Goal: Navigation & Orientation: Find specific page/section

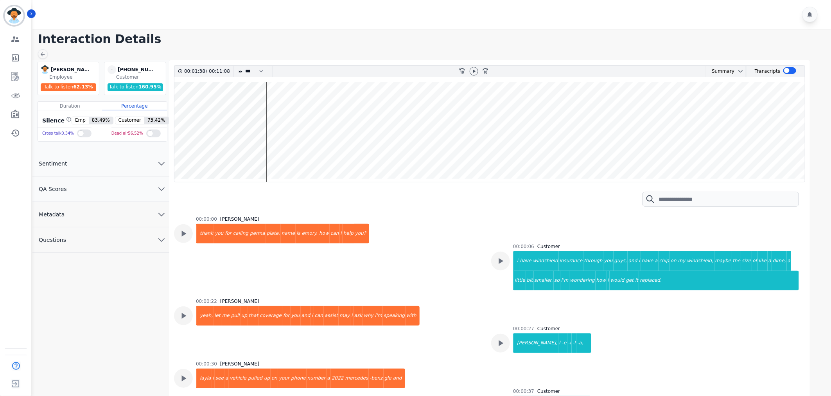
scroll to position [521, 0]
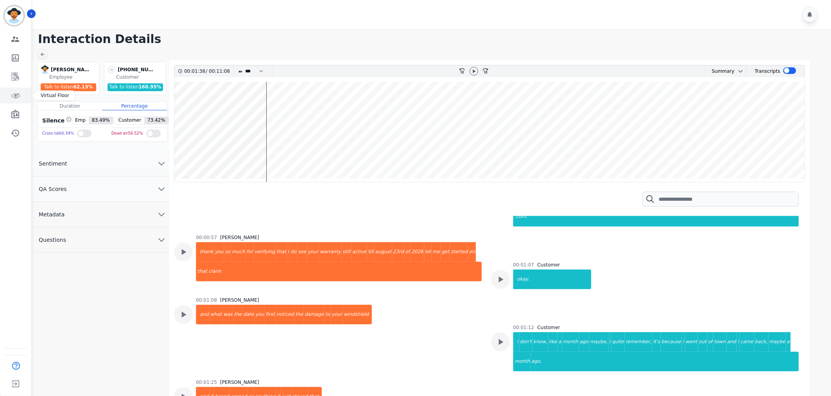
click at [11, 99] on icon "Sidebar" at bounding box center [15, 95] width 9 height 9
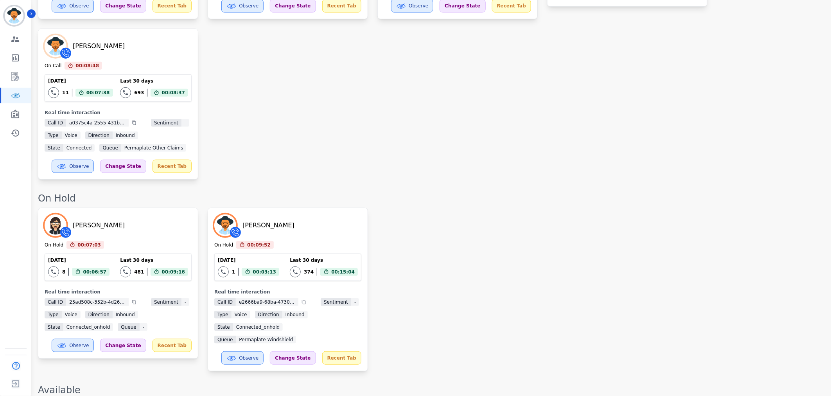
scroll to position [260, 0]
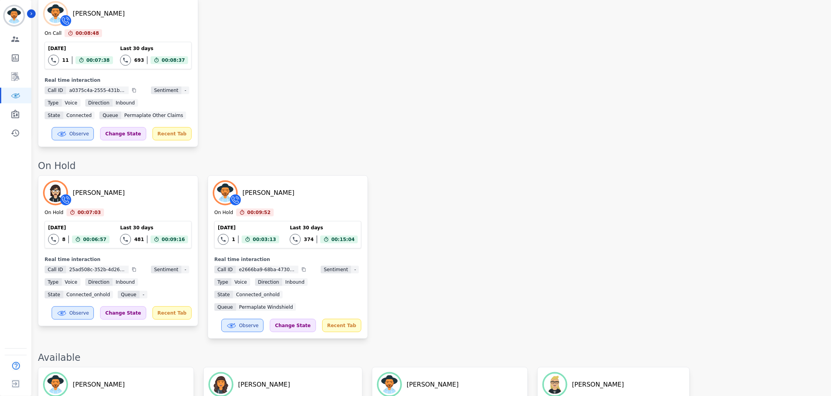
click at [483, 294] on div "[PERSON_NAME] On Hold 00:07:03 Current State: On Hold [DATE] 8 Total interactio…" at bounding box center [430, 256] width 785 height 163
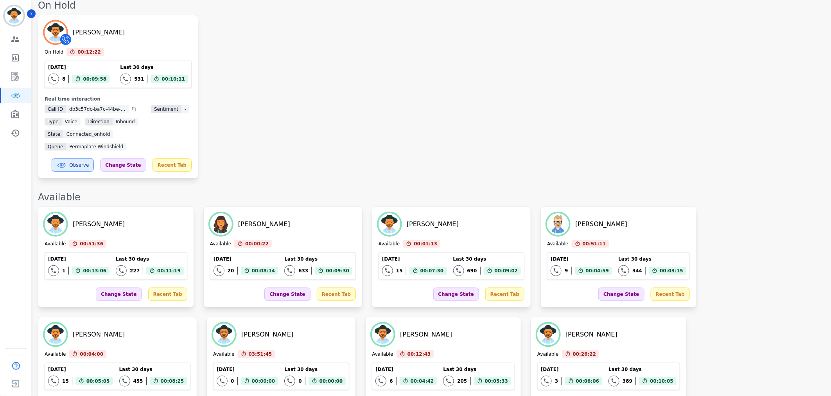
click at [504, 36] on div "[PERSON_NAME] On Hold 00:12:22 Current State: On Hold [DATE] 8 Total interactio…" at bounding box center [430, 96] width 785 height 163
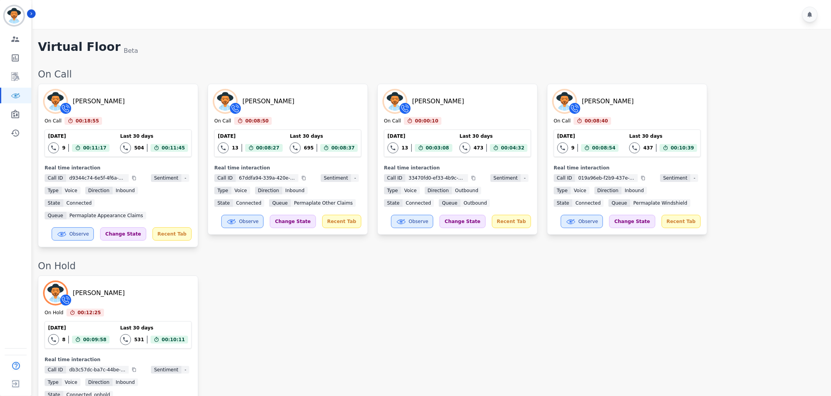
click at [792, 130] on div "[PERSON_NAME] On Call 00:18:55 Current State: On Call [DATE] 9 Total interactio…" at bounding box center [430, 165] width 785 height 163
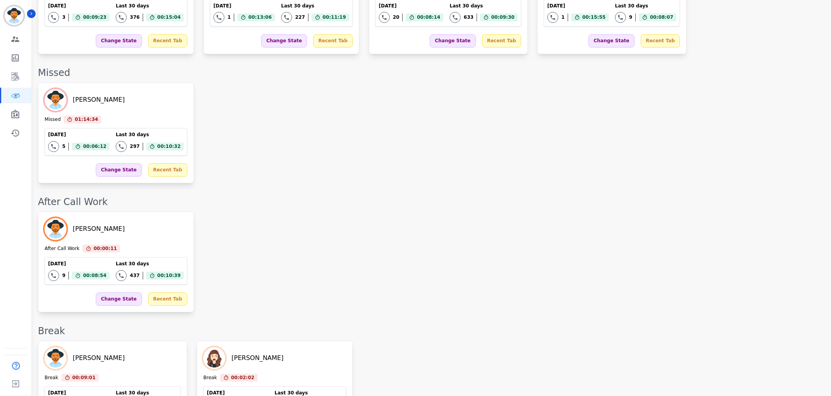
scroll to position [651, 0]
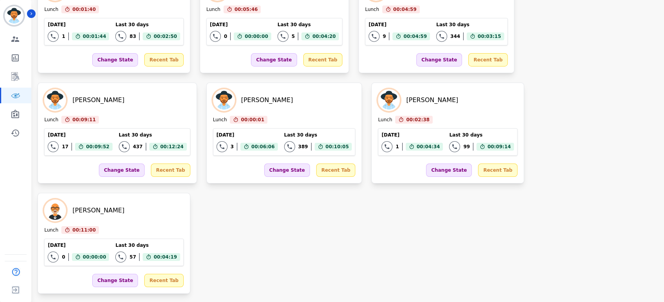
scroll to position [1810, 0]
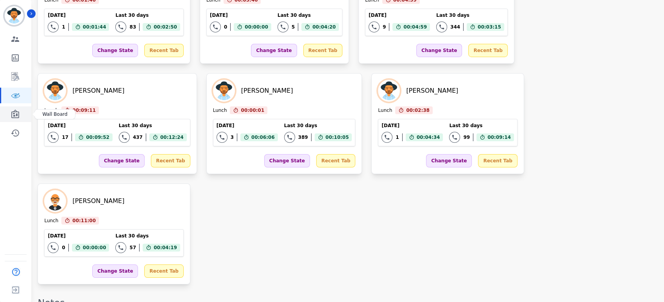
click at [23, 115] on link "Sidebar" at bounding box center [16, 114] width 30 height 16
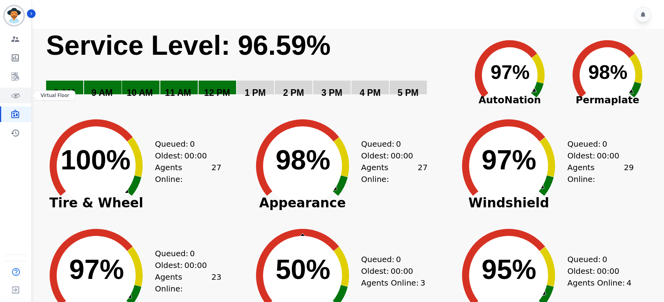
click at [18, 92] on icon "Sidebar" at bounding box center [15, 95] width 9 height 9
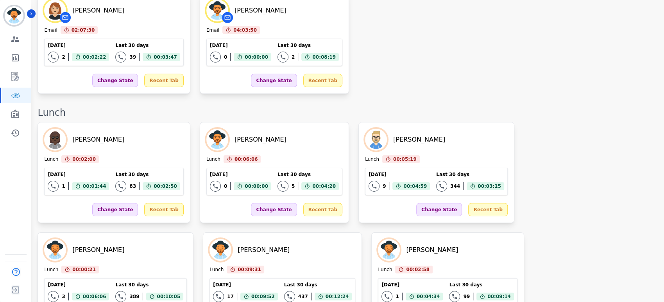
scroll to position [1810, 0]
